Goal: Use online tool/utility

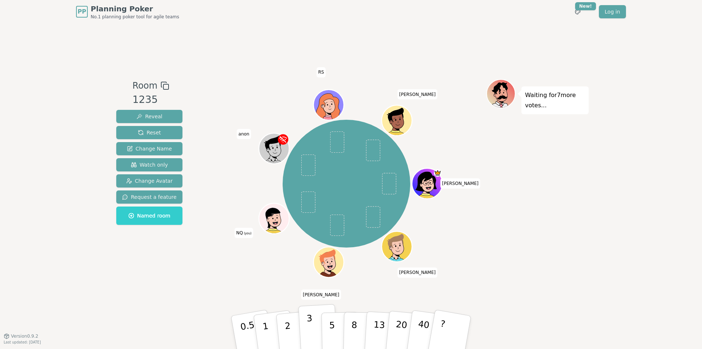
click at [309, 328] on p "3" at bounding box center [311, 333] width 8 height 40
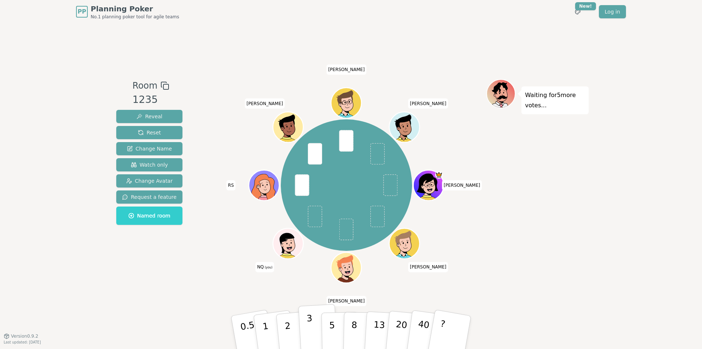
click at [312, 326] on p "3" at bounding box center [311, 333] width 8 height 40
click at [265, 327] on p "1" at bounding box center [266, 333] width 11 height 40
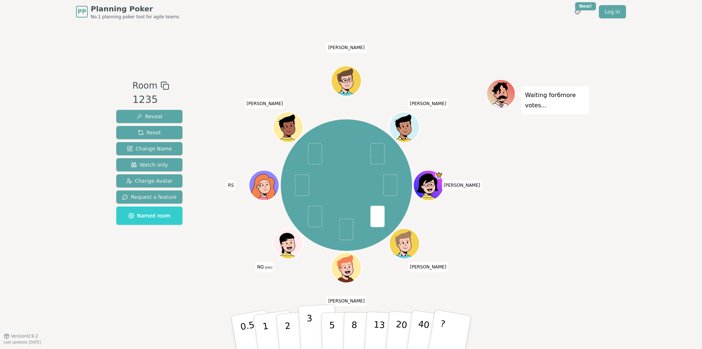
click at [306, 331] on button "3" at bounding box center [318, 332] width 40 height 57
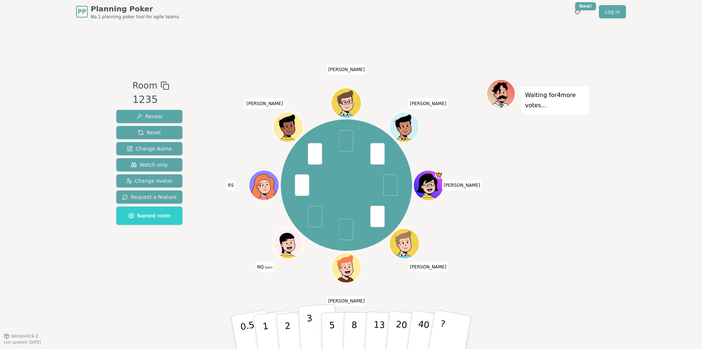
click at [306, 315] on button "3" at bounding box center [318, 332] width 40 height 57
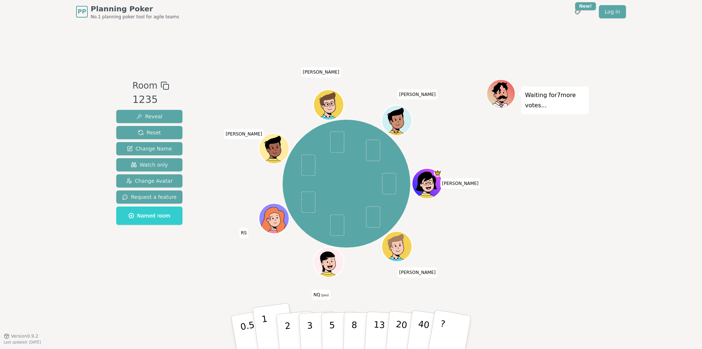
click at [264, 322] on p "1" at bounding box center [266, 333] width 11 height 40
click at [306, 329] on button "3" at bounding box center [318, 332] width 40 height 57
click at [328, 329] on button "5" at bounding box center [340, 332] width 38 height 56
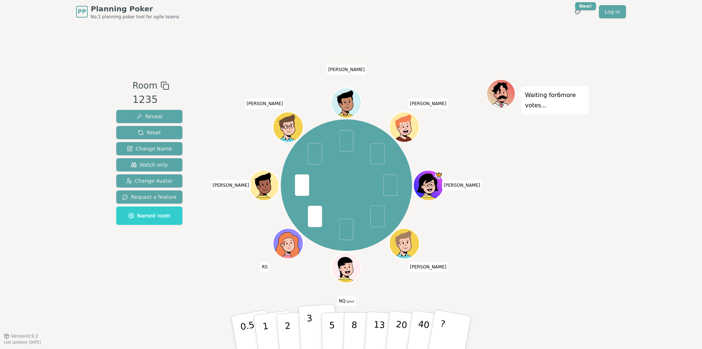
click at [317, 330] on button "3" at bounding box center [318, 332] width 40 height 57
click at [292, 332] on button "2" at bounding box center [296, 332] width 42 height 58
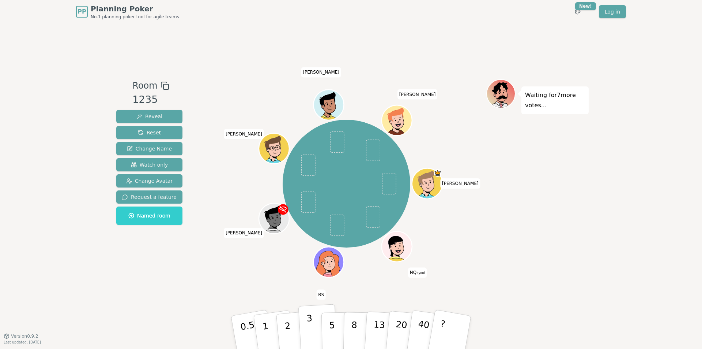
click at [303, 327] on button "3" at bounding box center [318, 332] width 40 height 57
